Goal: Task Accomplishment & Management: Complete application form

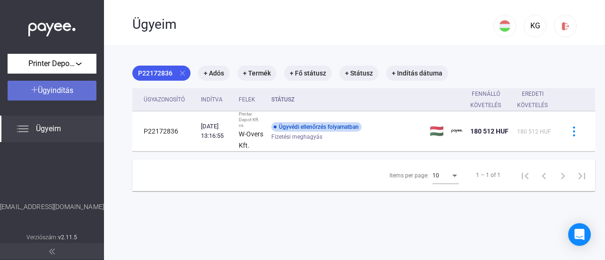
click at [60, 87] on span "Ügyindítás" at bounding box center [55, 90] width 35 height 9
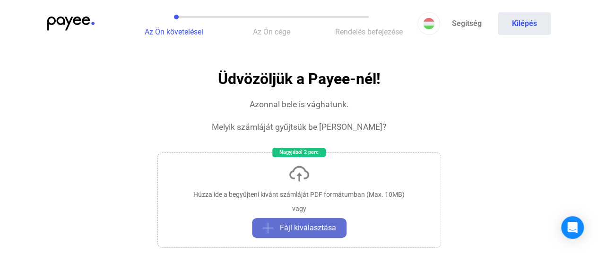
click at [312, 231] on span "Fájl kiválasztása" at bounding box center [308, 227] width 56 height 11
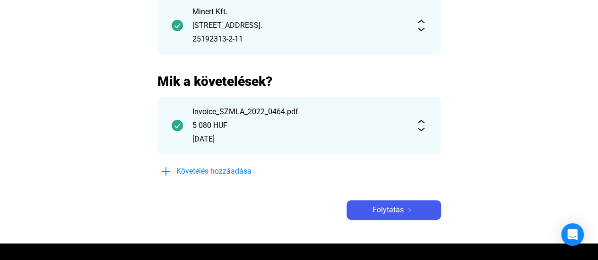
scroll to position [134, 0]
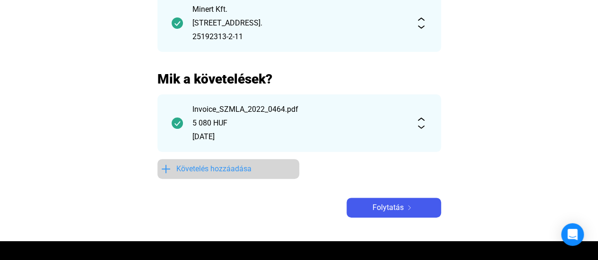
click at [193, 170] on span "Követelés hozzáadása" at bounding box center [213, 168] width 75 height 11
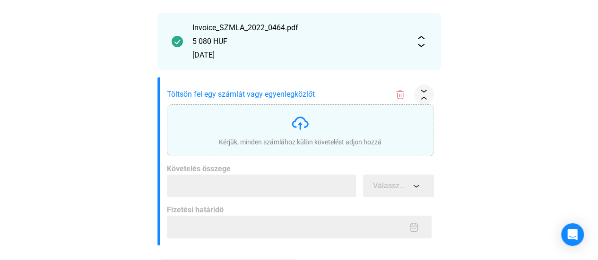
scroll to position [224, 0]
click at [296, 120] on img at bounding box center [300, 122] width 19 height 19
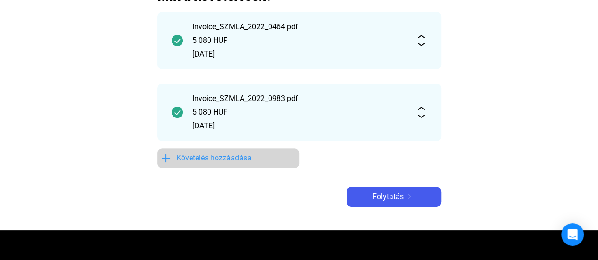
click at [240, 158] on span "Követelés hozzáadása" at bounding box center [213, 158] width 75 height 11
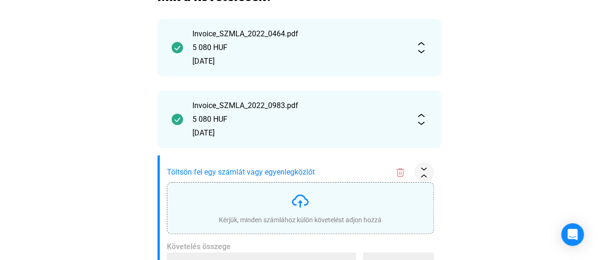
click at [306, 210] on img at bounding box center [300, 201] width 19 height 19
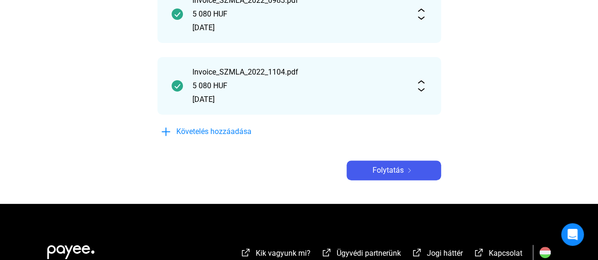
scroll to position [353, 0]
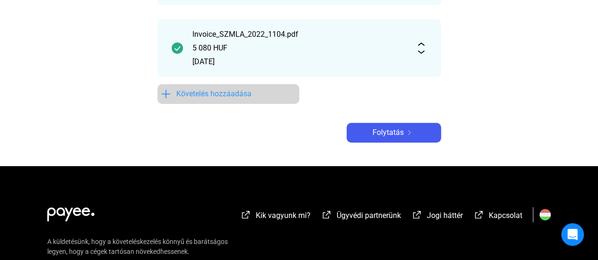
click at [229, 97] on span "Követelés hozzáadása" at bounding box center [213, 93] width 75 height 11
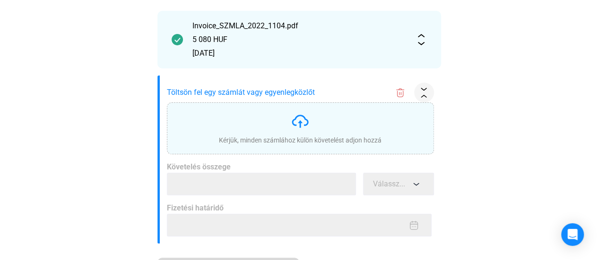
scroll to position [370, 0]
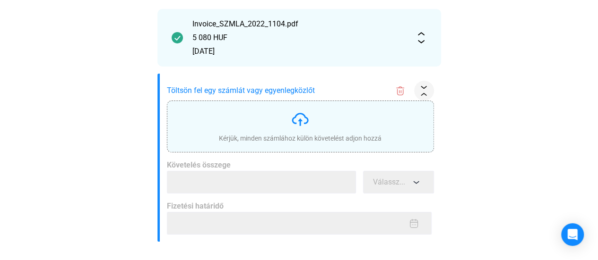
click at [300, 123] on img at bounding box center [300, 119] width 19 height 19
click at [296, 115] on img at bounding box center [300, 119] width 19 height 19
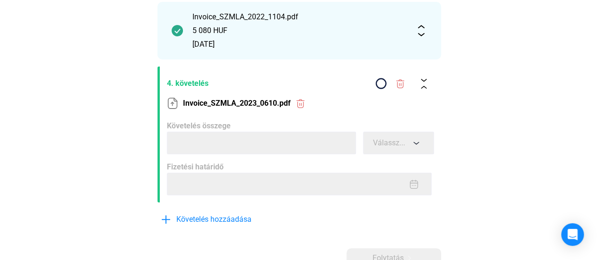
scroll to position [364, 0]
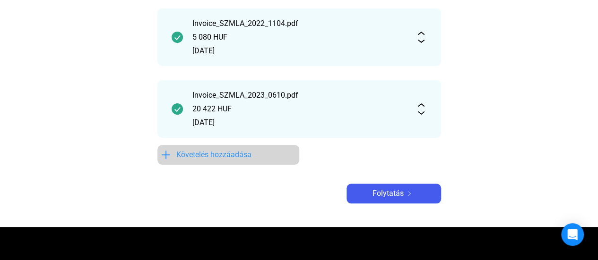
click at [224, 149] on button "Követelés hozzáadása" at bounding box center [228, 155] width 142 height 20
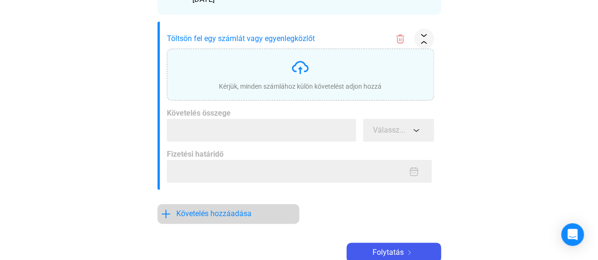
scroll to position [498, 0]
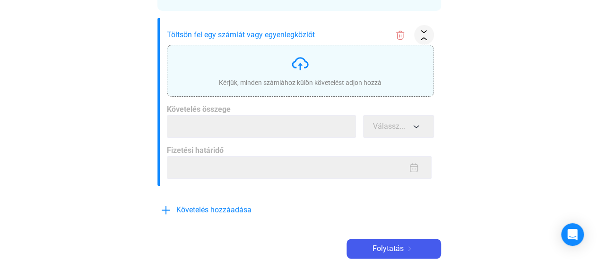
click at [308, 59] on img at bounding box center [300, 63] width 19 height 19
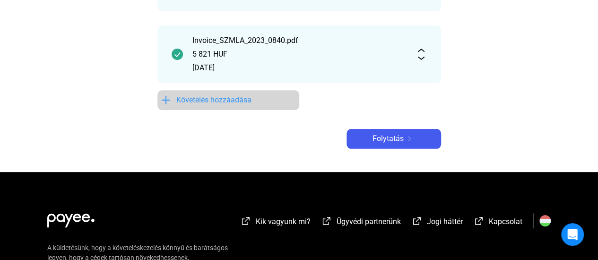
click at [210, 97] on span "Követelés hozzáadása" at bounding box center [213, 99] width 75 height 11
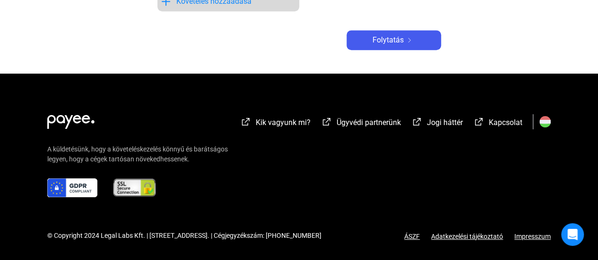
scroll to position [139, 0]
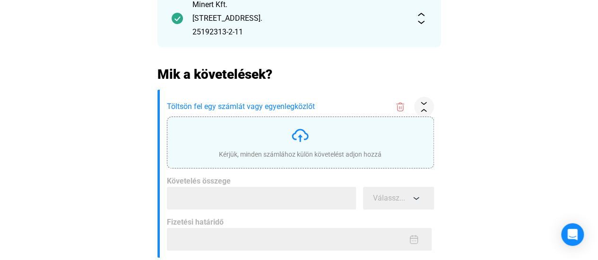
click at [303, 140] on img at bounding box center [300, 135] width 19 height 19
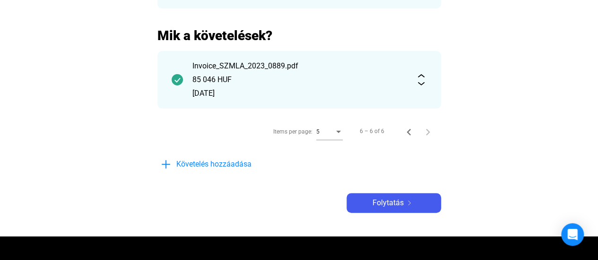
scroll to position [173, 0]
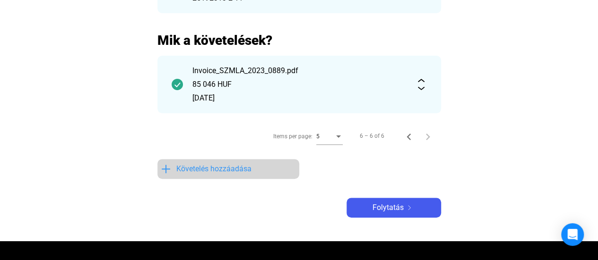
click at [231, 167] on span "Követelés hozzáadása" at bounding box center [213, 168] width 75 height 11
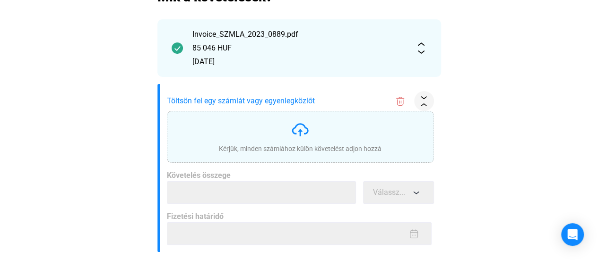
scroll to position [217, 0]
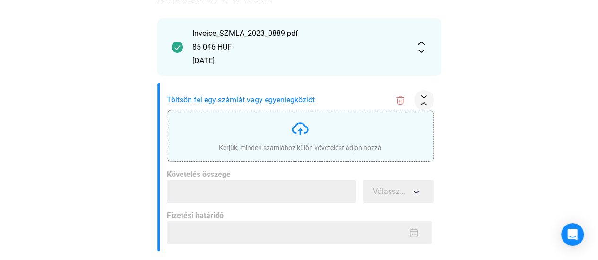
click at [297, 125] on img at bounding box center [300, 129] width 19 height 19
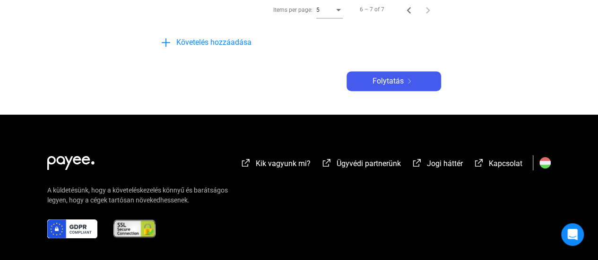
scroll to position [412, 0]
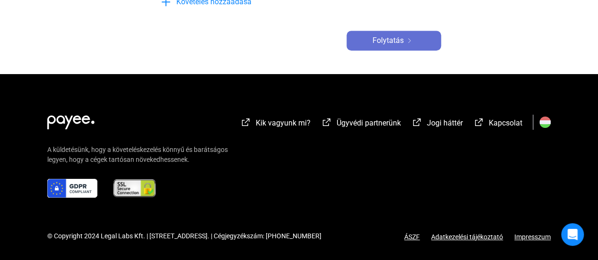
click at [386, 41] on span "Folytatás" at bounding box center [387, 40] width 31 height 11
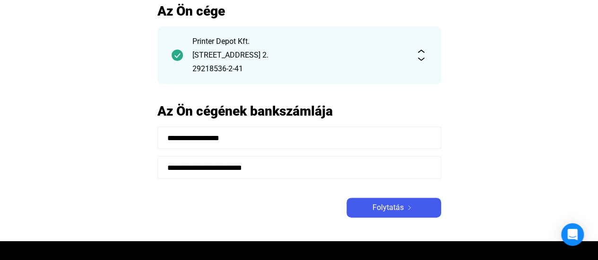
scroll to position [67, 0]
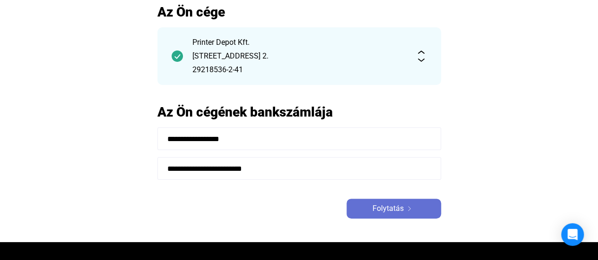
click at [399, 210] on span "Folytatás" at bounding box center [387, 208] width 31 height 11
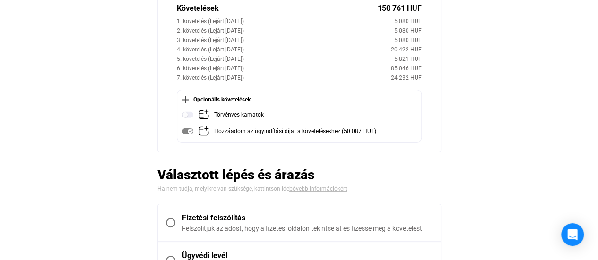
scroll to position [142, 0]
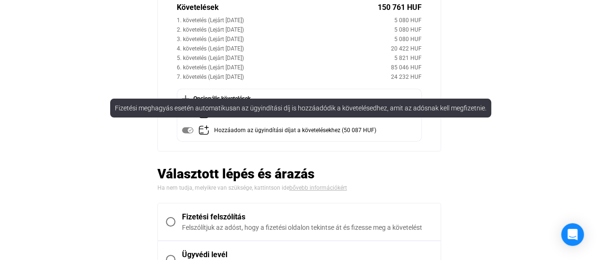
click at [205, 131] on img at bounding box center [203, 130] width 11 height 11
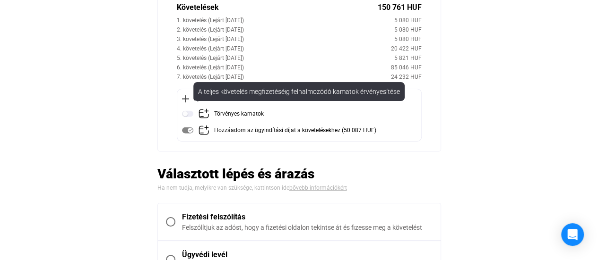
click at [204, 115] on img at bounding box center [203, 113] width 11 height 11
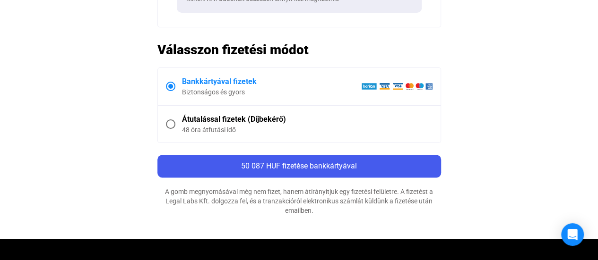
scroll to position [557, 0]
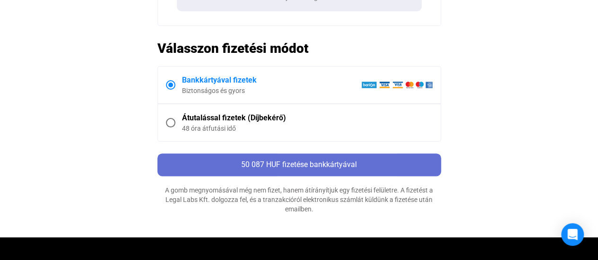
click at [314, 166] on span "50 087 HUF fizetése bankkártyával" at bounding box center [299, 164] width 116 height 9
